Goal: Information Seeking & Learning: Learn about a topic

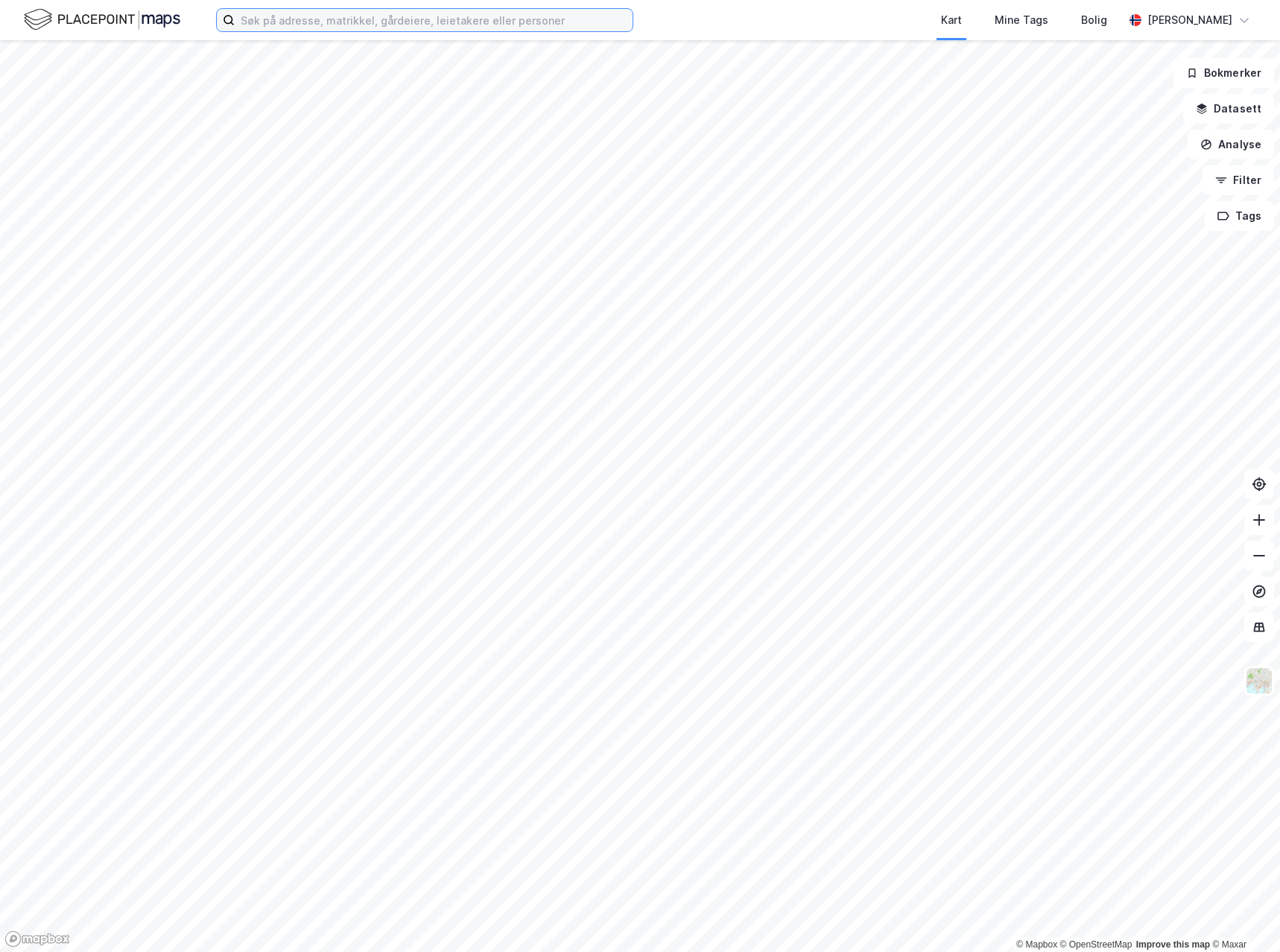
click at [398, 28] on input at bounding box center [433, 20] width 398 height 22
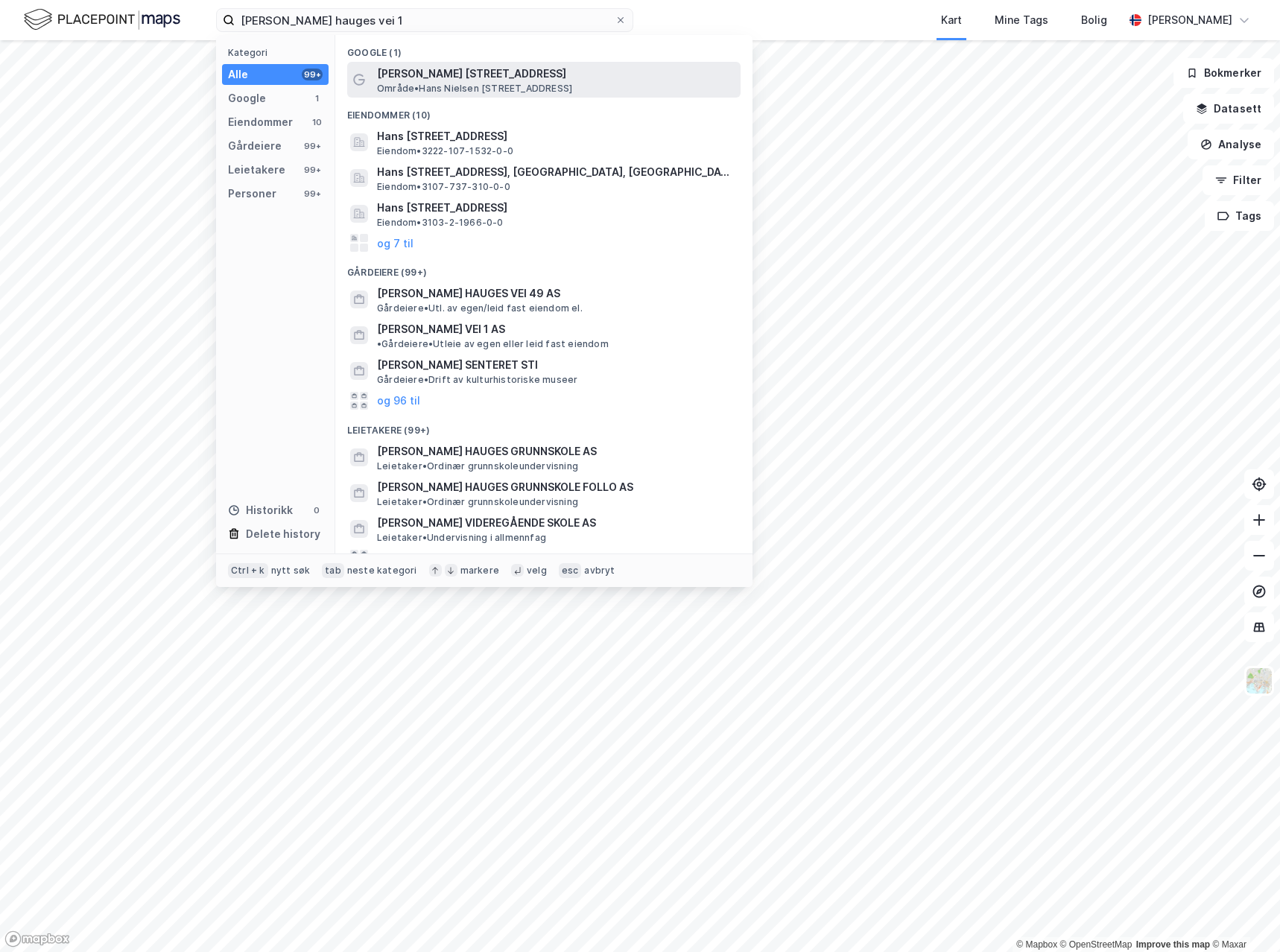
click at [460, 77] on span "[PERSON_NAME] [STREET_ADDRESS]" at bounding box center [555, 74] width 358 height 18
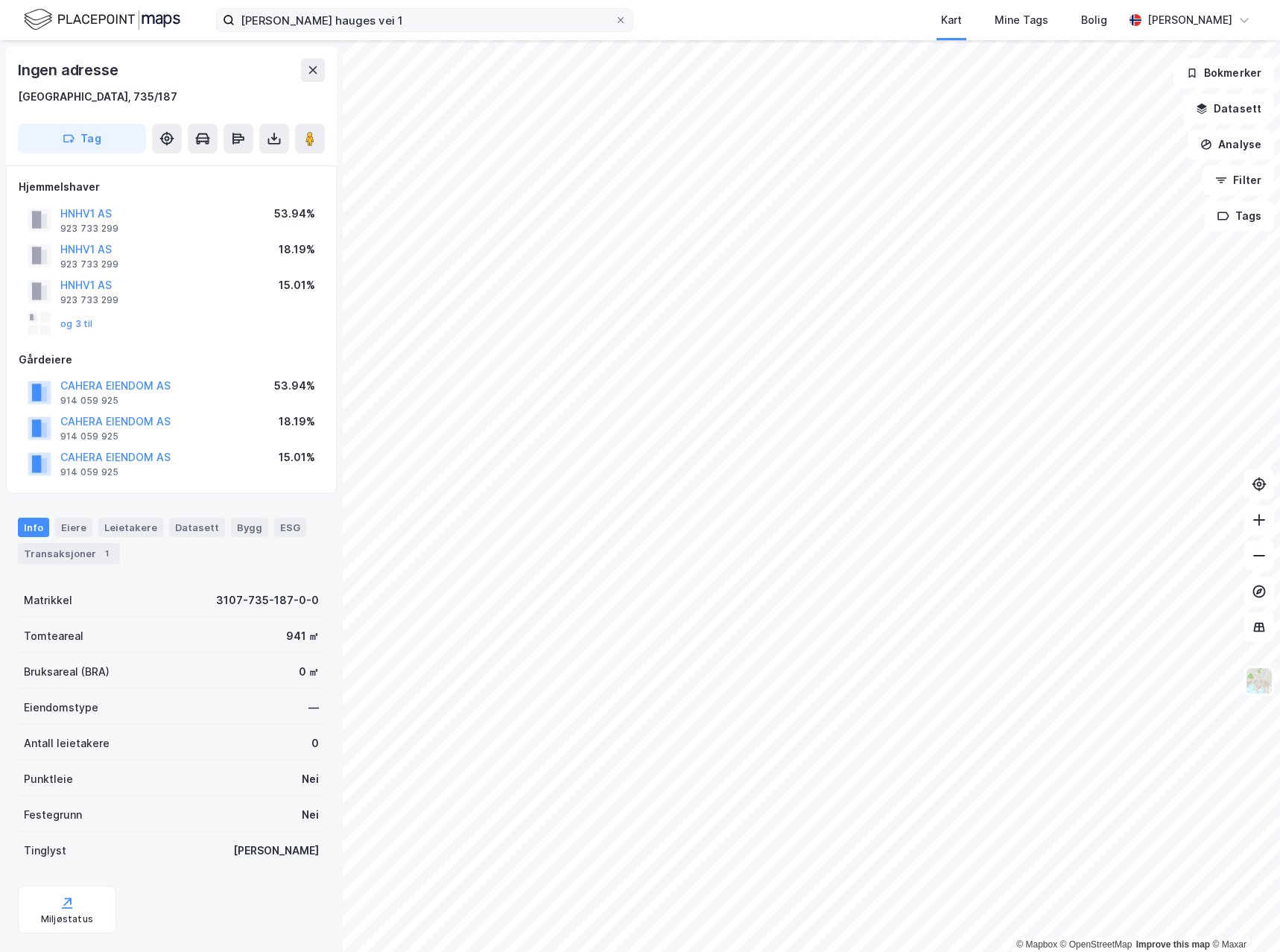
click at [458, 31] on label "[PERSON_NAME] hauges vei 1" at bounding box center [425, 20] width 417 height 24
click at [458, 31] on input "[PERSON_NAME] hauges vei 1" at bounding box center [425, 20] width 380 height 22
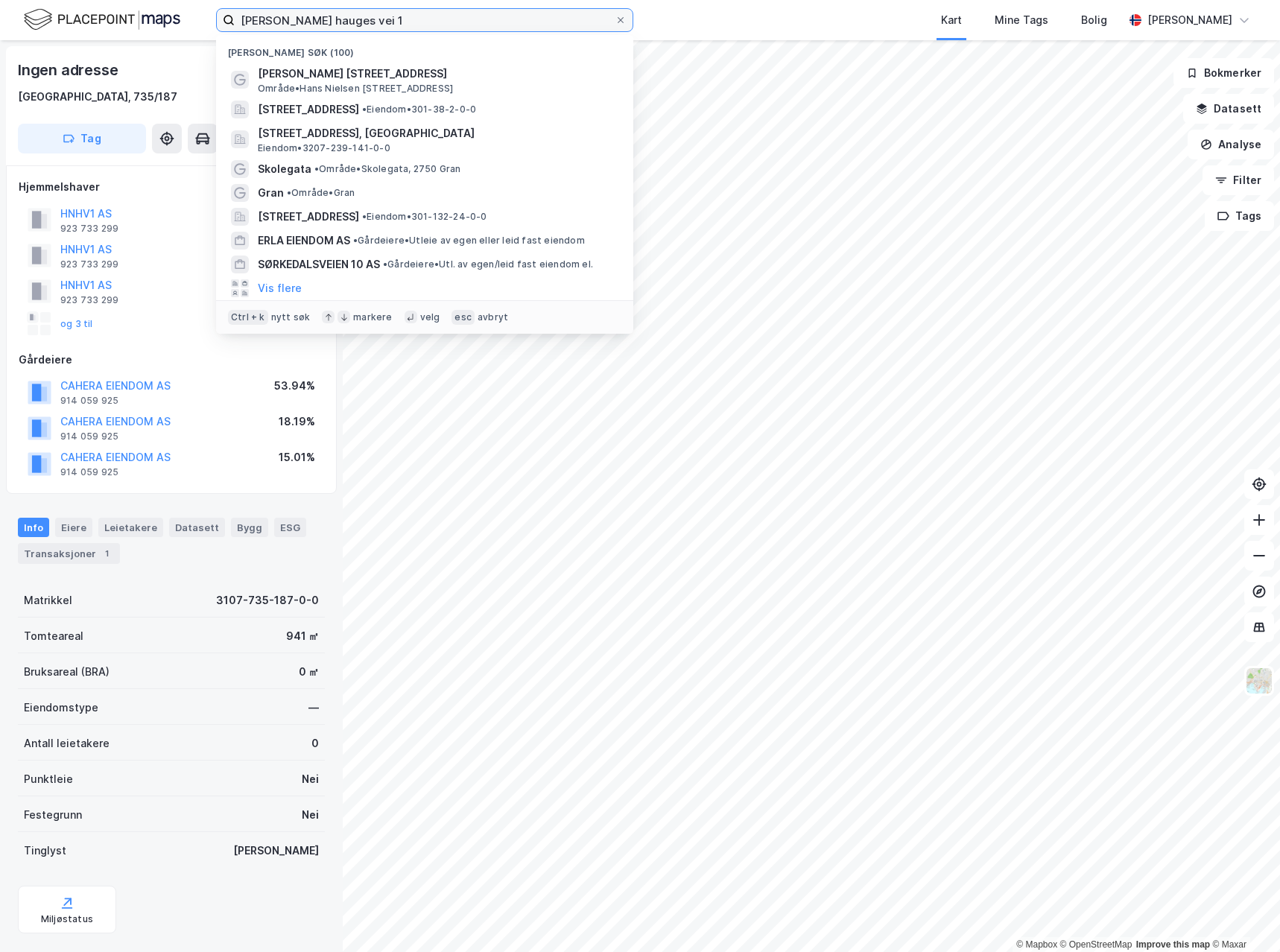
click at [453, 29] on input "[PERSON_NAME] hauges vei 1" at bounding box center [425, 20] width 380 height 22
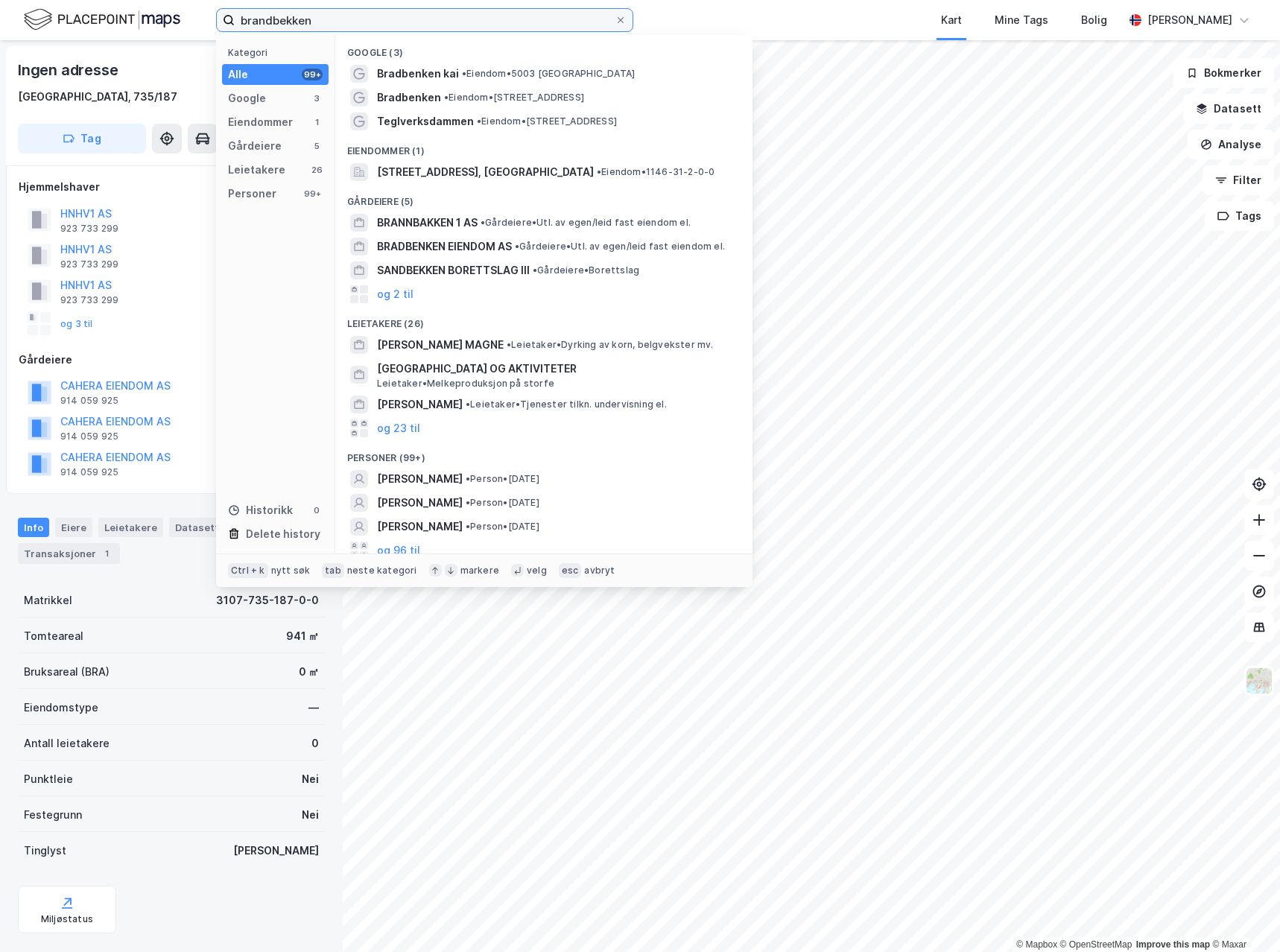
click at [415, 16] on input "brandbekken" at bounding box center [425, 20] width 380 height 22
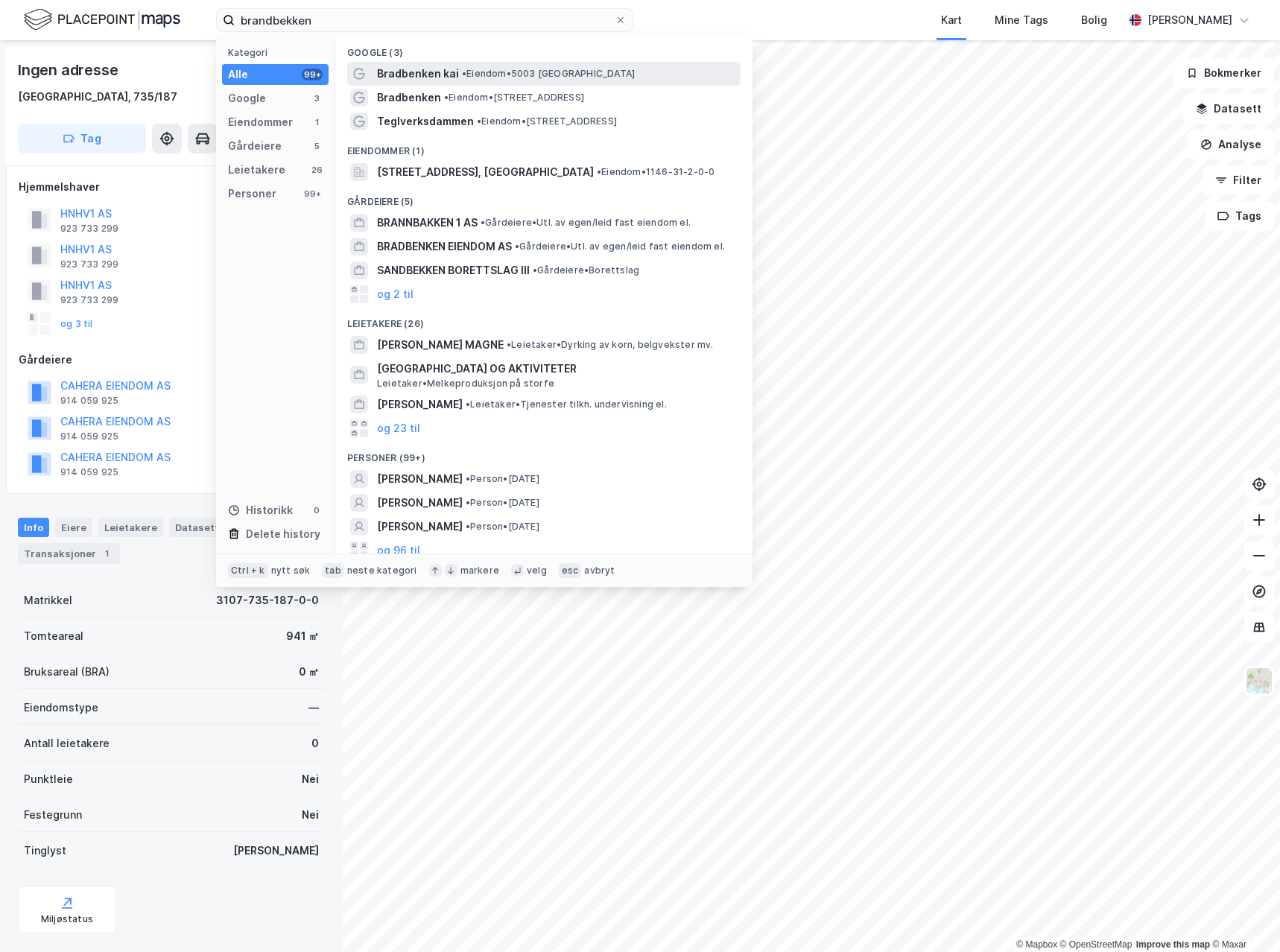
click at [441, 72] on span "Bradbenken kai" at bounding box center [417, 74] width 82 height 18
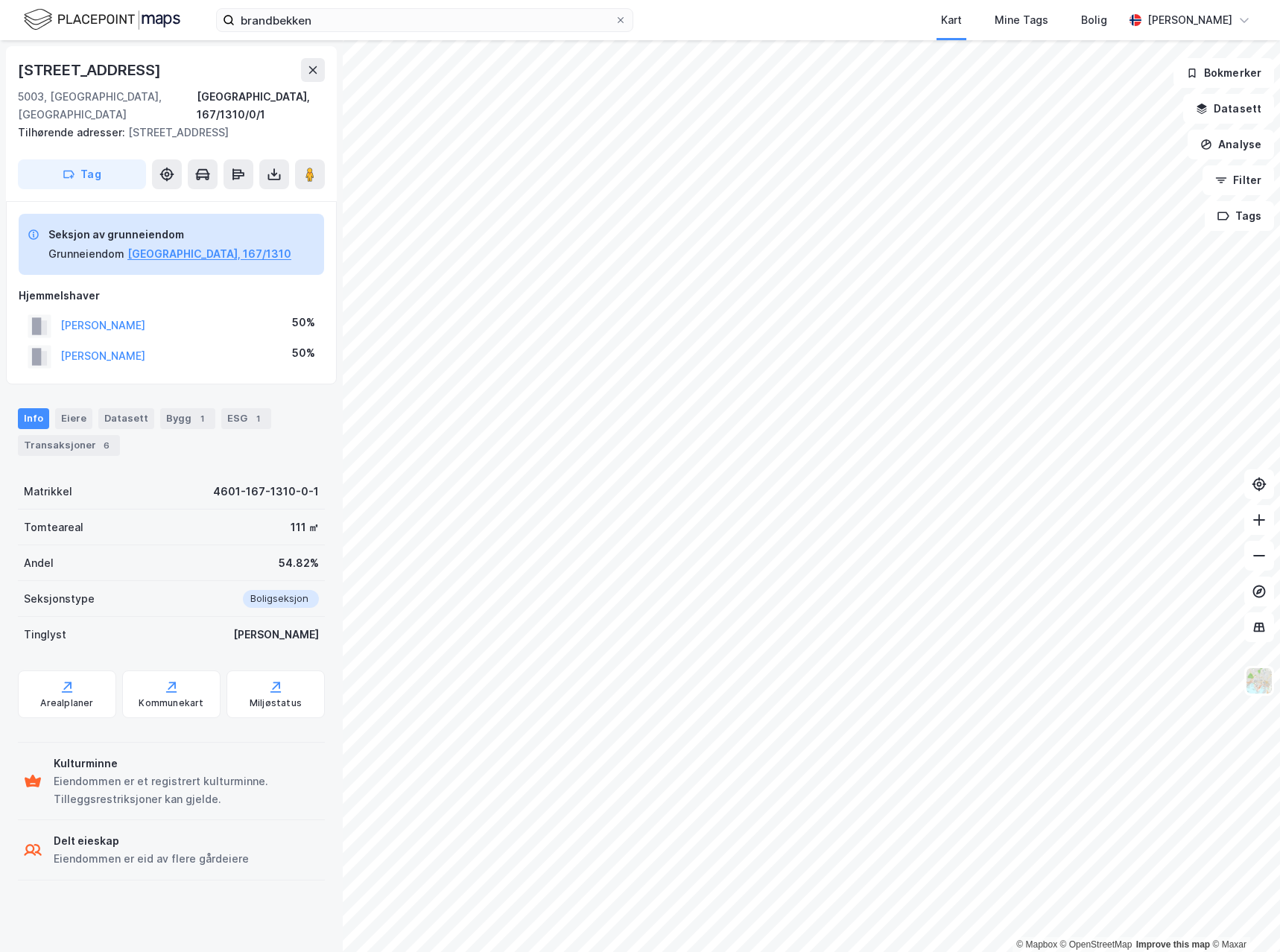
click at [332, 7] on div "brandbekken Kart Mine Tags Bolig [PERSON_NAME]" at bounding box center [640, 20] width 1280 height 40
click at [336, 20] on input "brandbekken" at bounding box center [425, 20] width 380 height 22
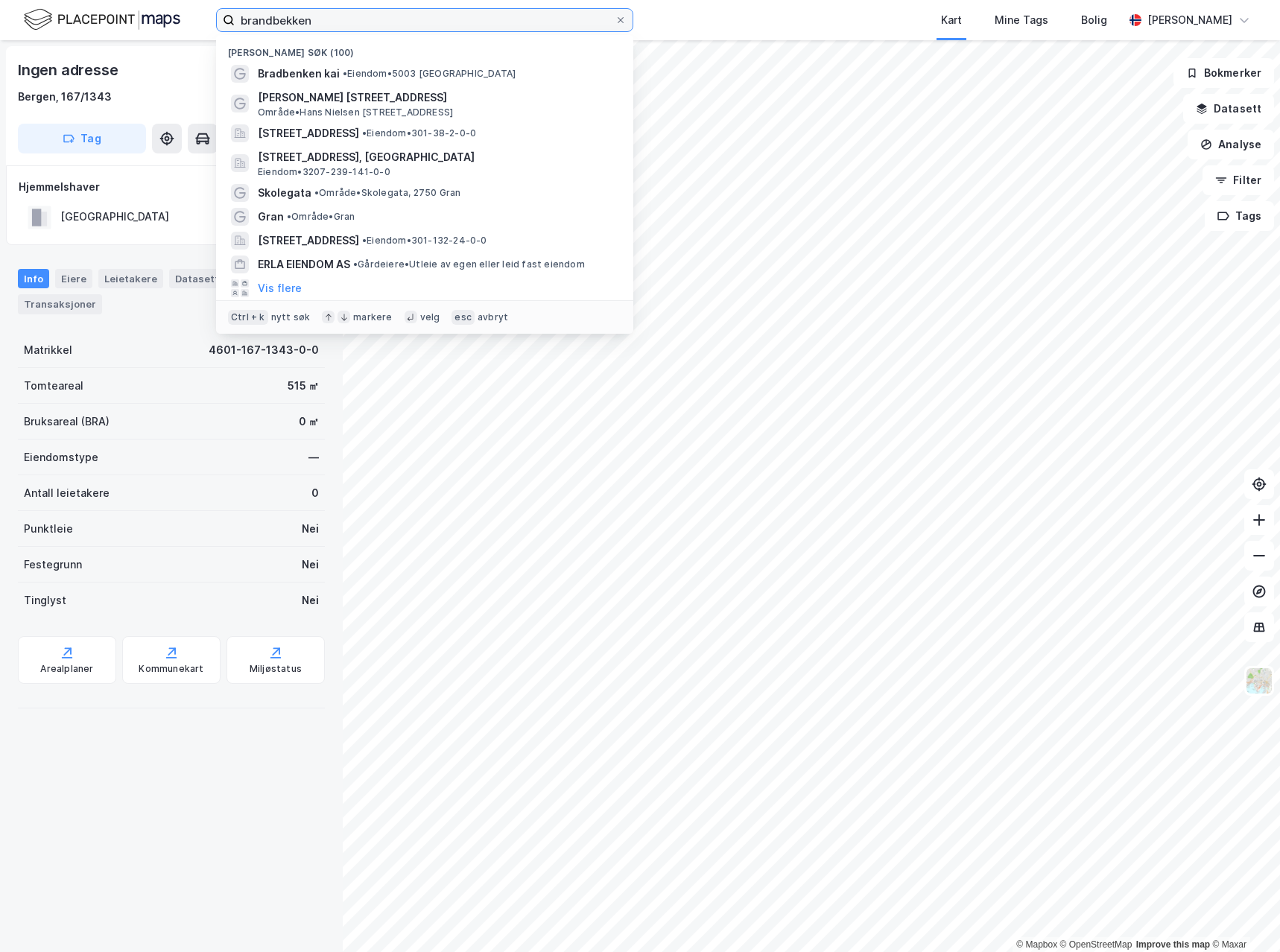
click at [327, 25] on input "brandbekken" at bounding box center [425, 20] width 380 height 22
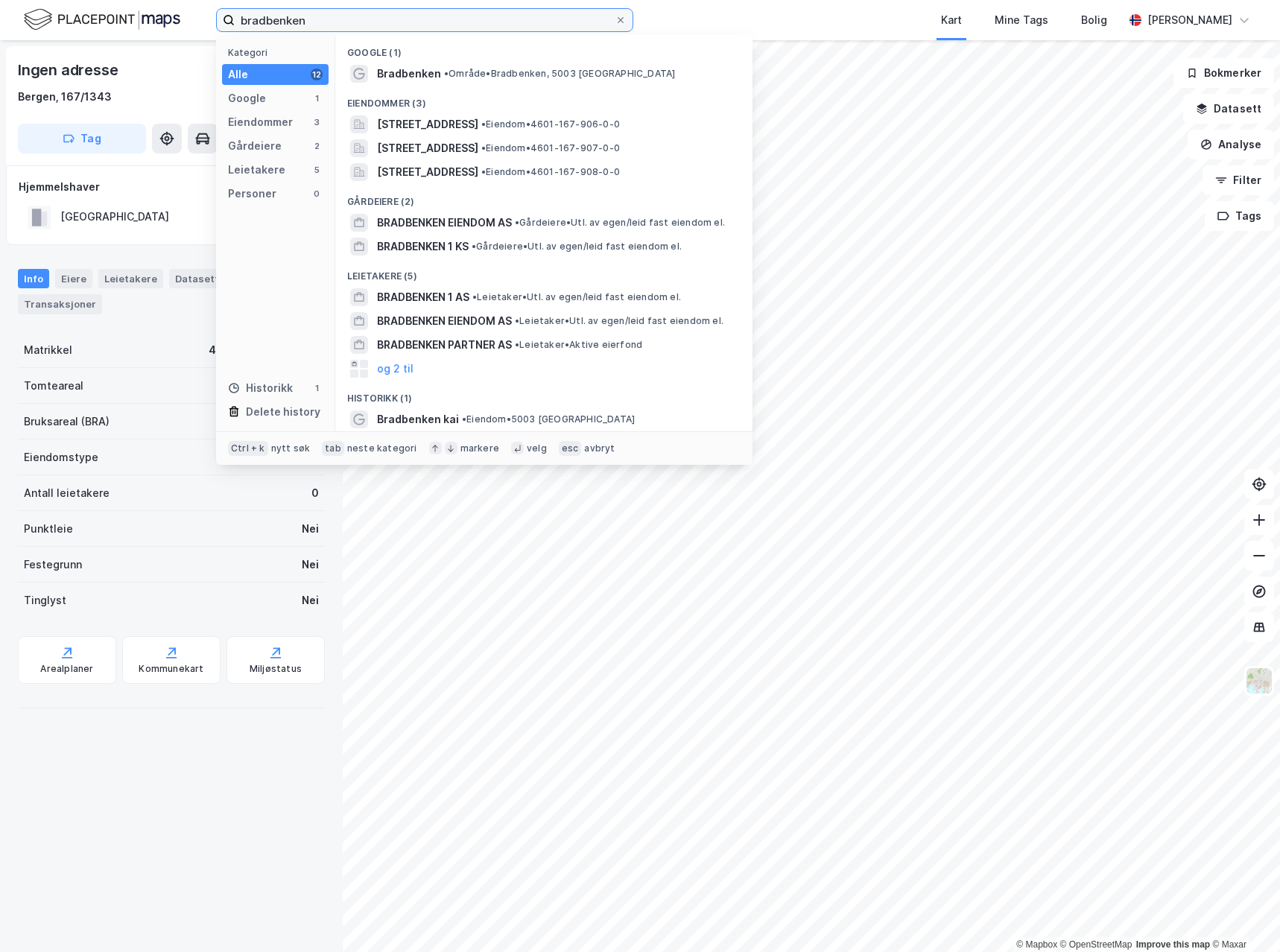
type input "bradbenken"
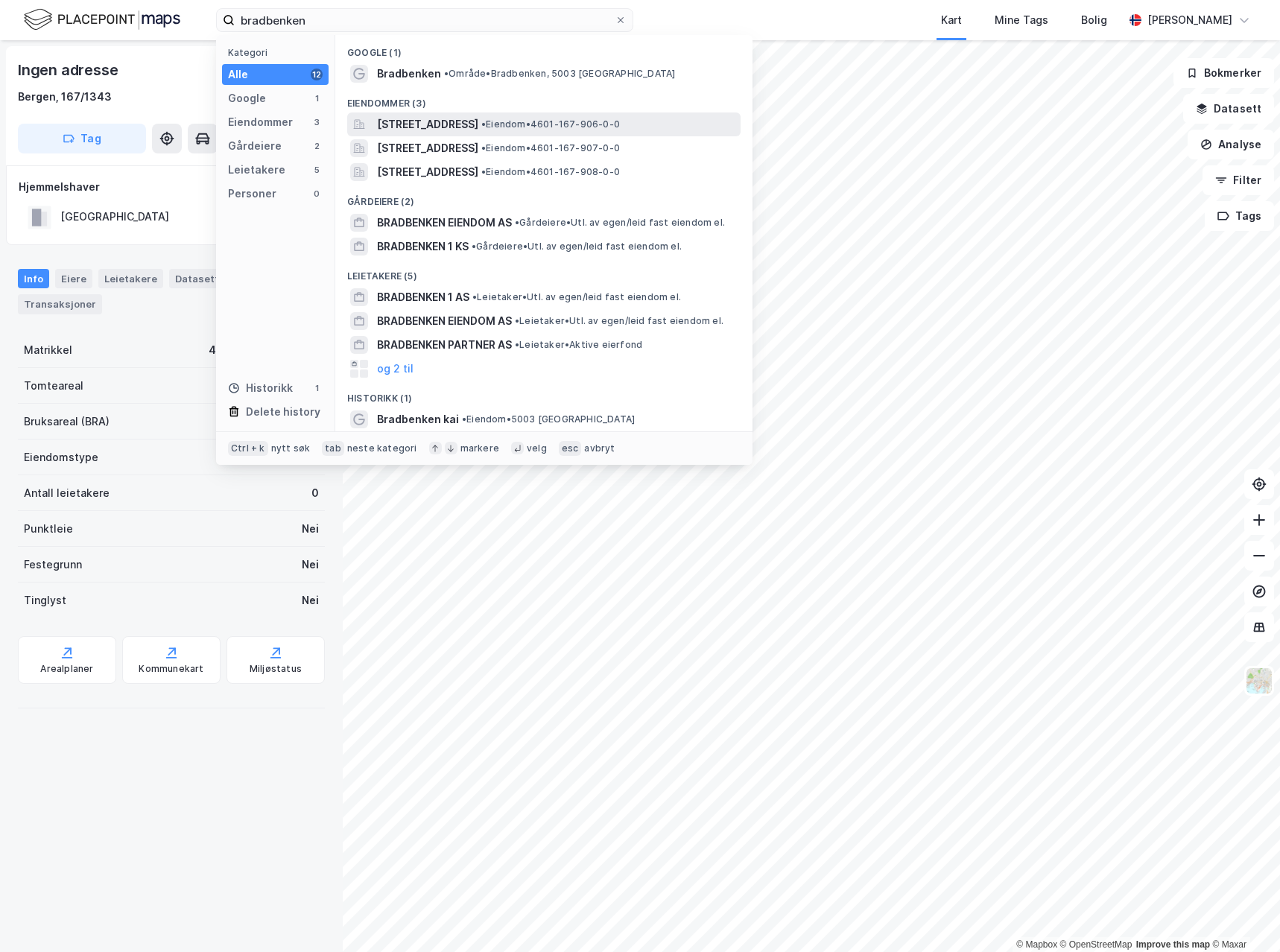
click at [490, 113] on div "[STREET_ADDRESS] • Eiendom • 4601-167-906-0-0" at bounding box center [544, 124] width 393 height 24
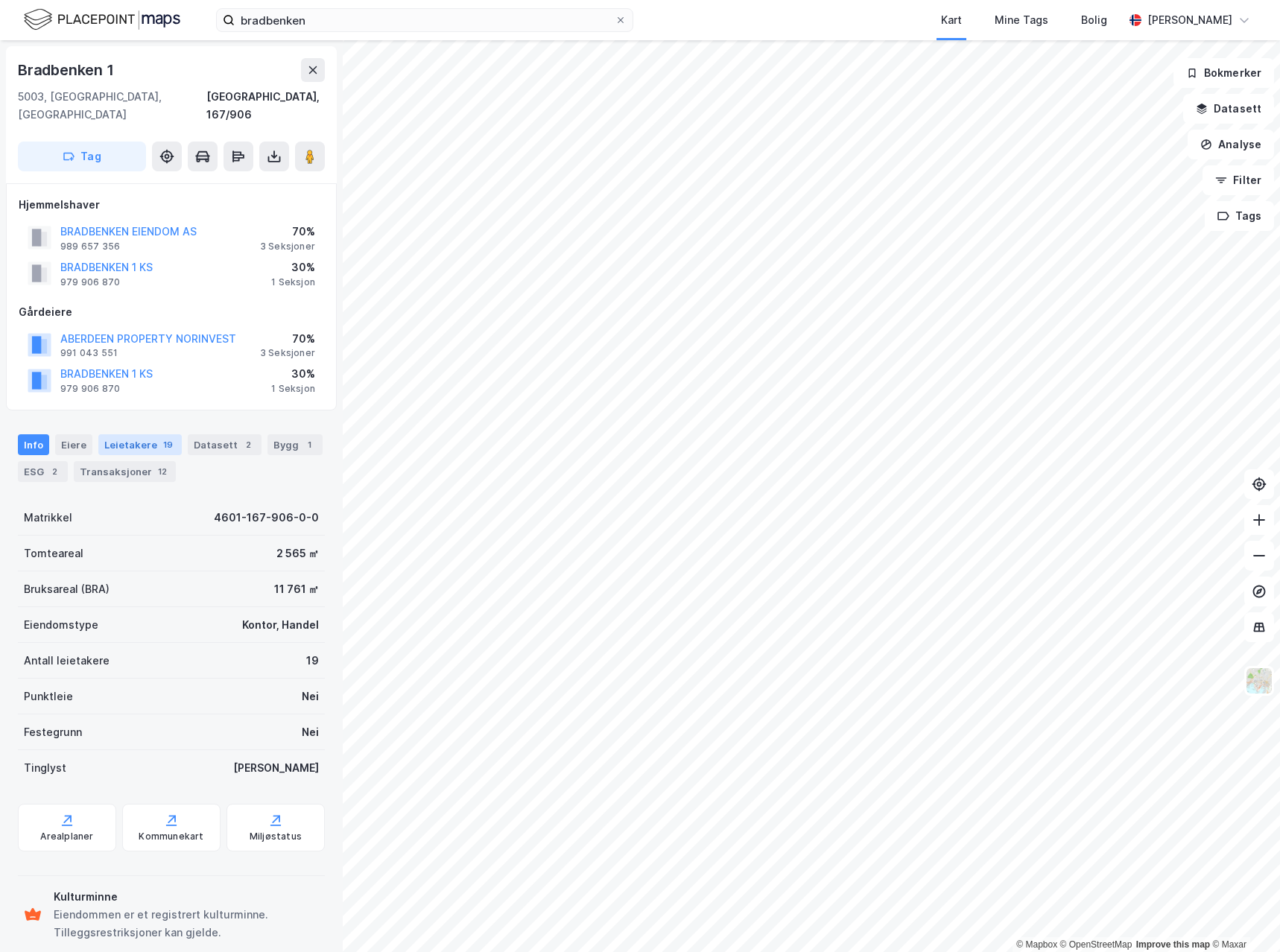
click at [149, 434] on div "Leietakere 19" at bounding box center [140, 444] width 84 height 20
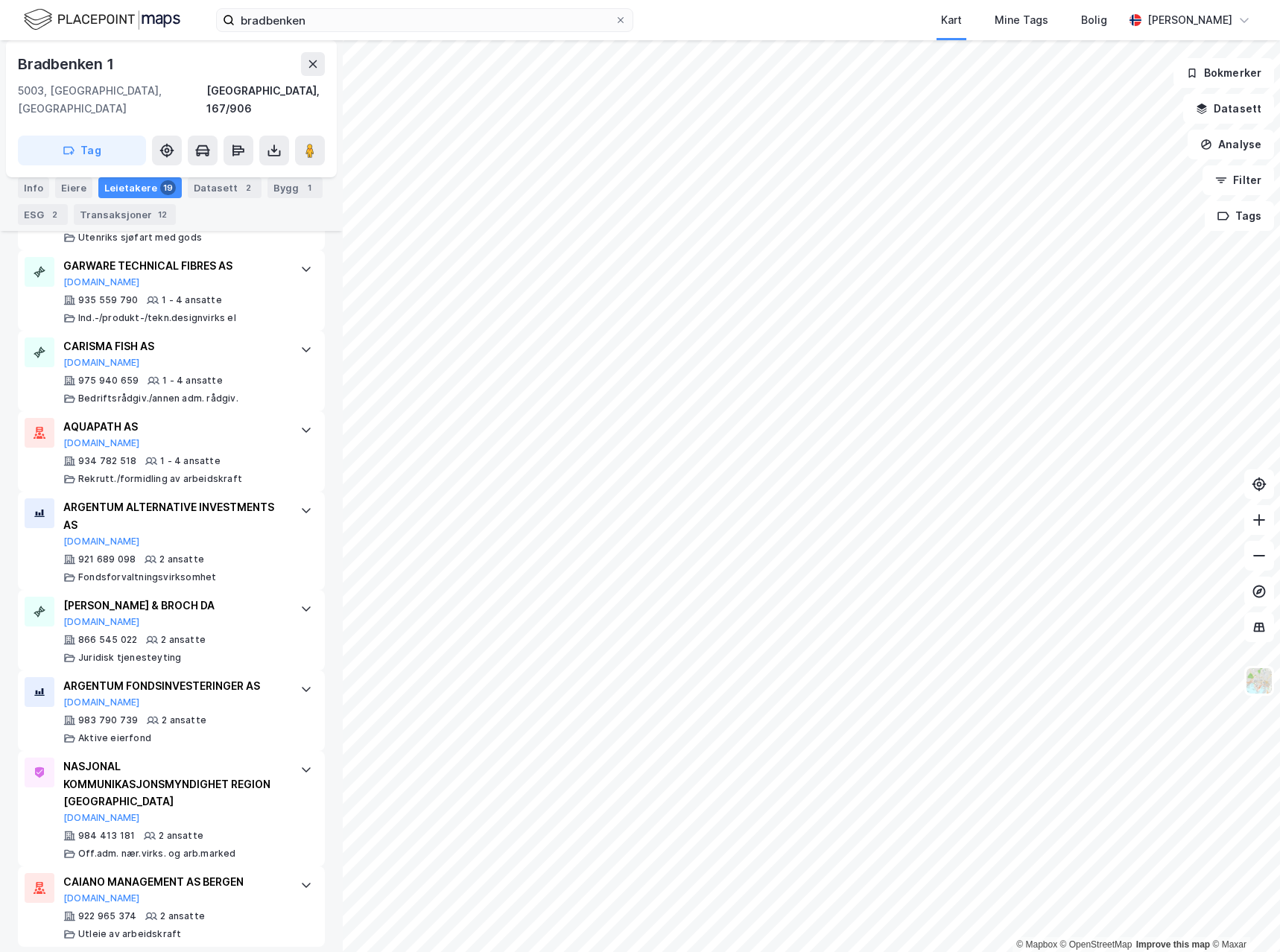
scroll to position [1495, 0]
